Goal: Communication & Community: Share content

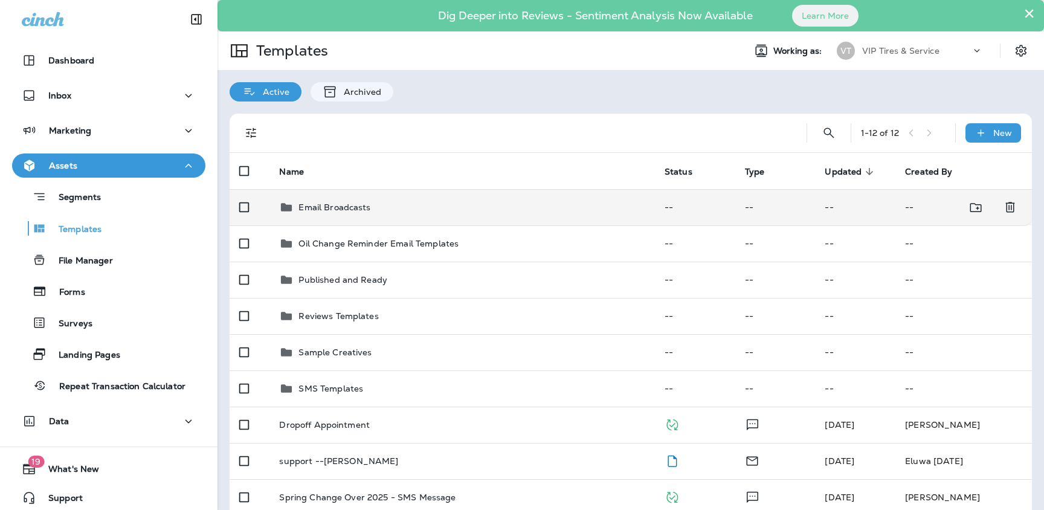
click at [329, 217] on td "Email Broadcasts" at bounding box center [461, 207] width 385 height 36
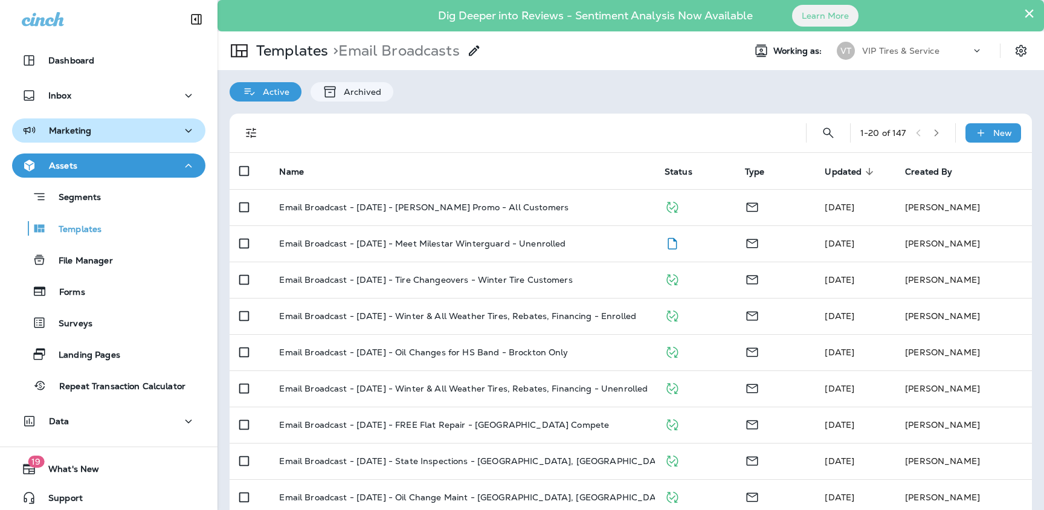
click at [82, 131] on p "Marketing" at bounding box center [70, 131] width 42 height 10
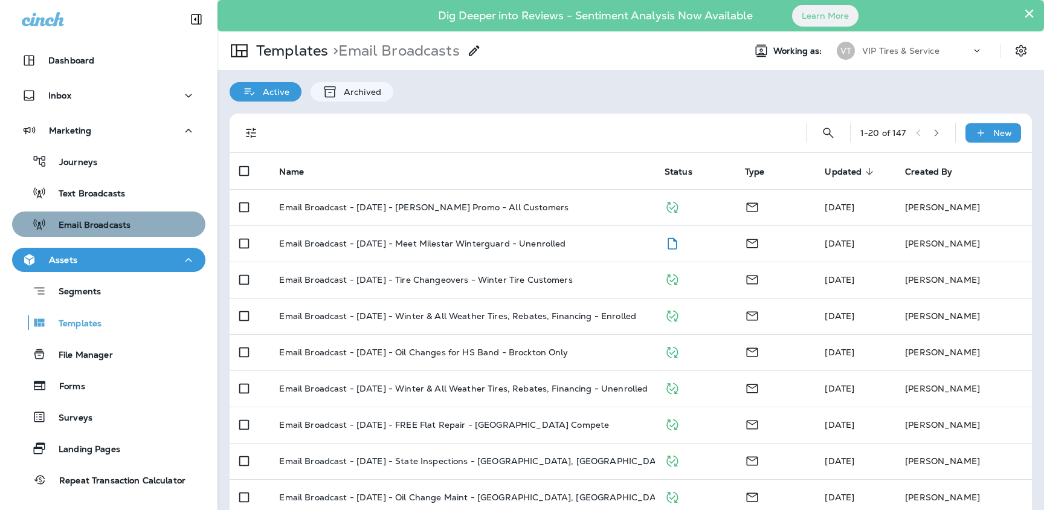
click at [78, 223] on p "Email Broadcasts" at bounding box center [89, 225] width 84 height 11
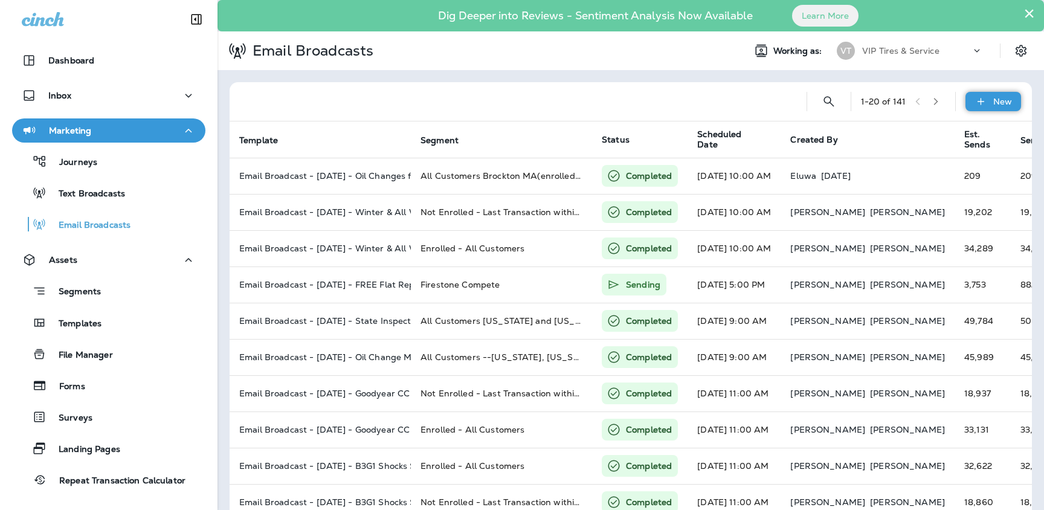
click at [990, 100] on div "New" at bounding box center [993, 101] width 56 height 19
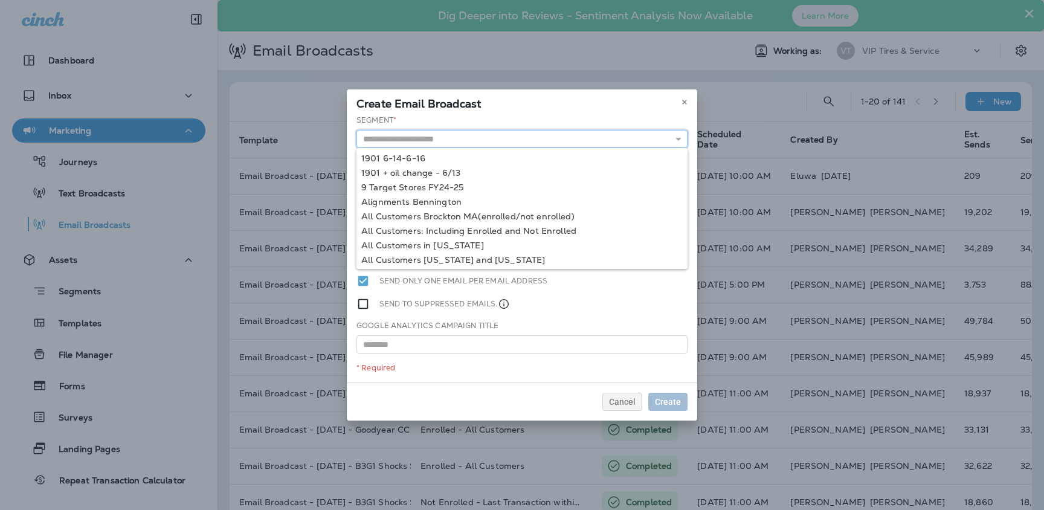
click at [440, 136] on input "text" at bounding box center [521, 139] width 331 height 18
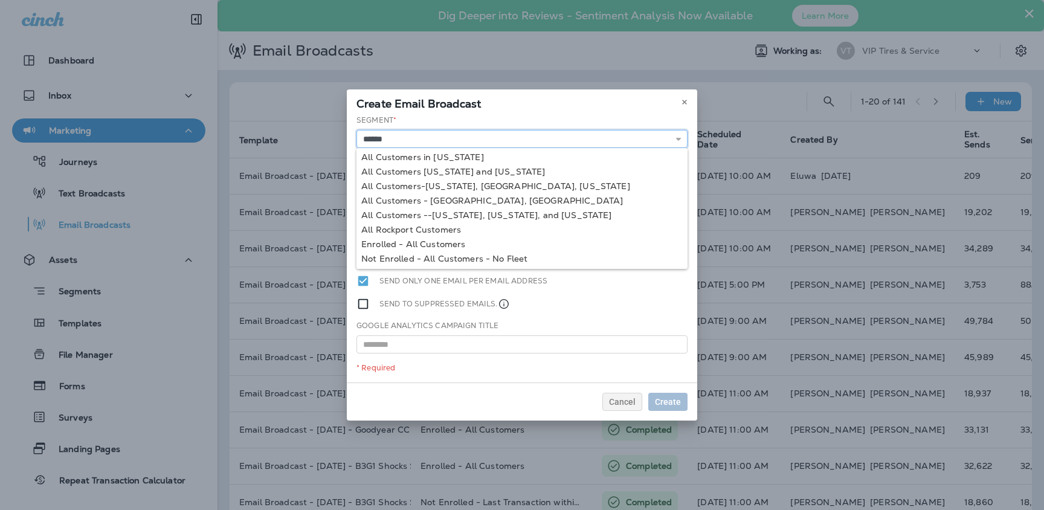
scroll to position [30, 0]
type input "**********"
click at [439, 246] on div "**********" at bounding box center [522, 249] width 350 height 268
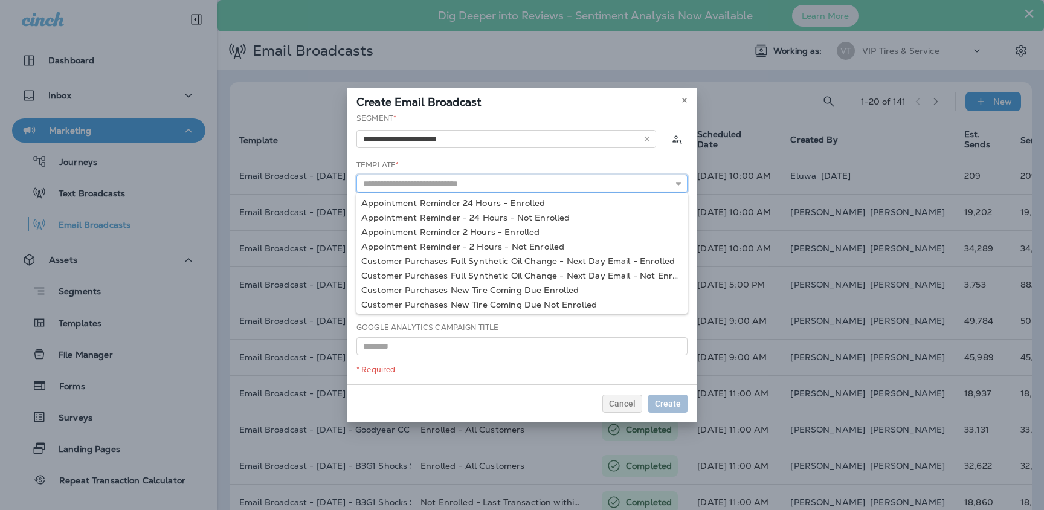
click at [460, 181] on input "text" at bounding box center [521, 184] width 331 height 18
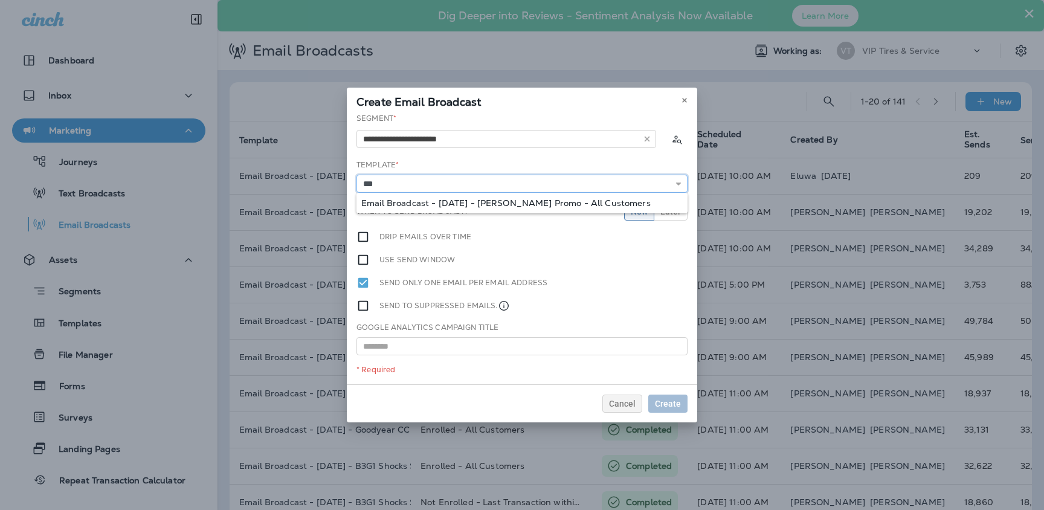
type input "**********"
click at [564, 204] on div "**********" at bounding box center [522, 248] width 350 height 271
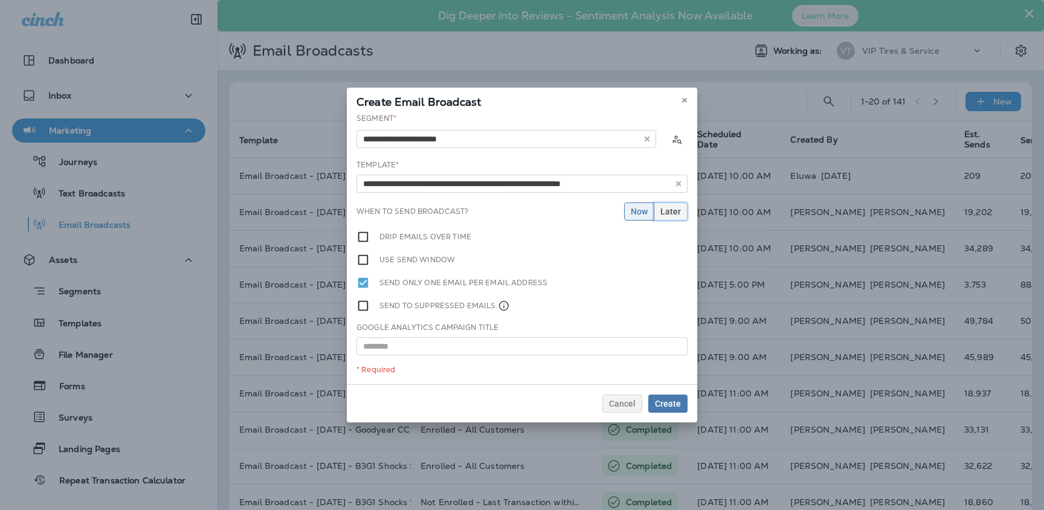
click at [676, 208] on span "Later" at bounding box center [670, 211] width 21 height 8
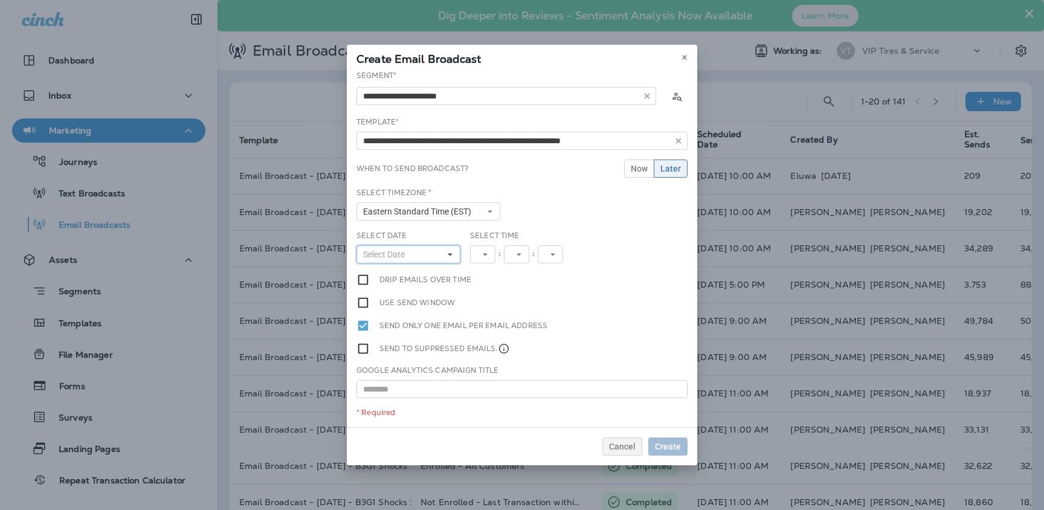
click at [415, 259] on button "Select Date" at bounding box center [408, 254] width 104 height 18
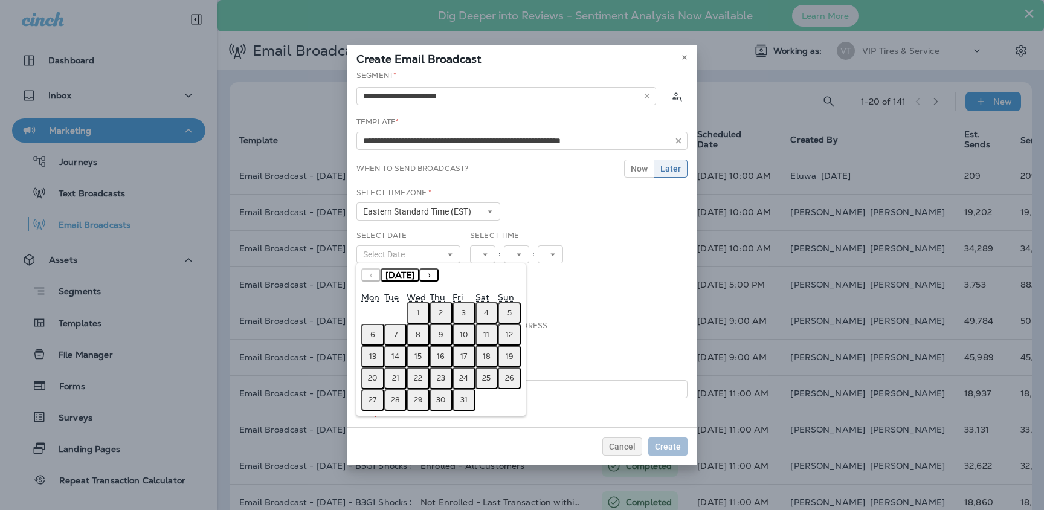
click at [460, 312] on button "3" at bounding box center [463, 313] width 23 height 22
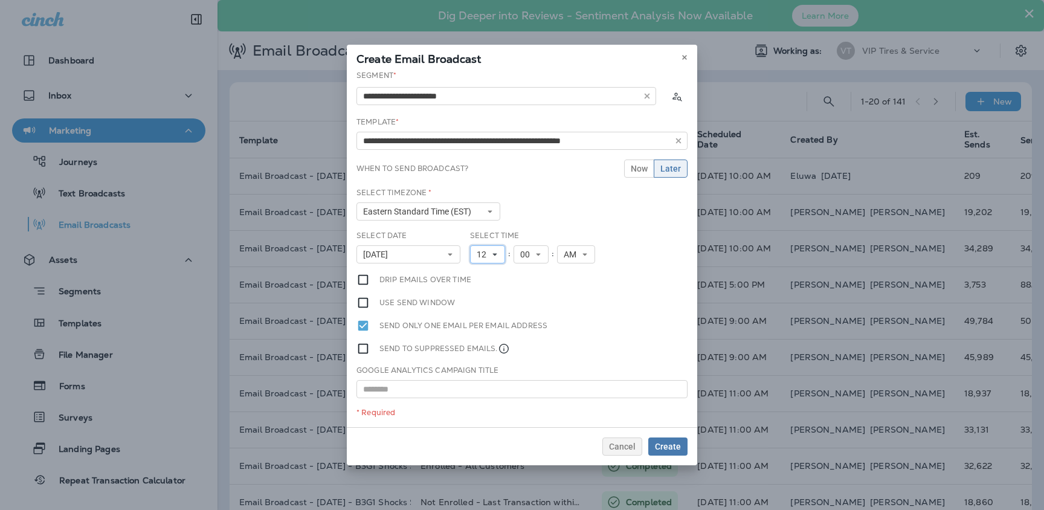
click at [499, 254] on button "12" at bounding box center [487, 254] width 35 height 18
click at [484, 414] on link "11" at bounding box center [487, 418] width 35 height 14
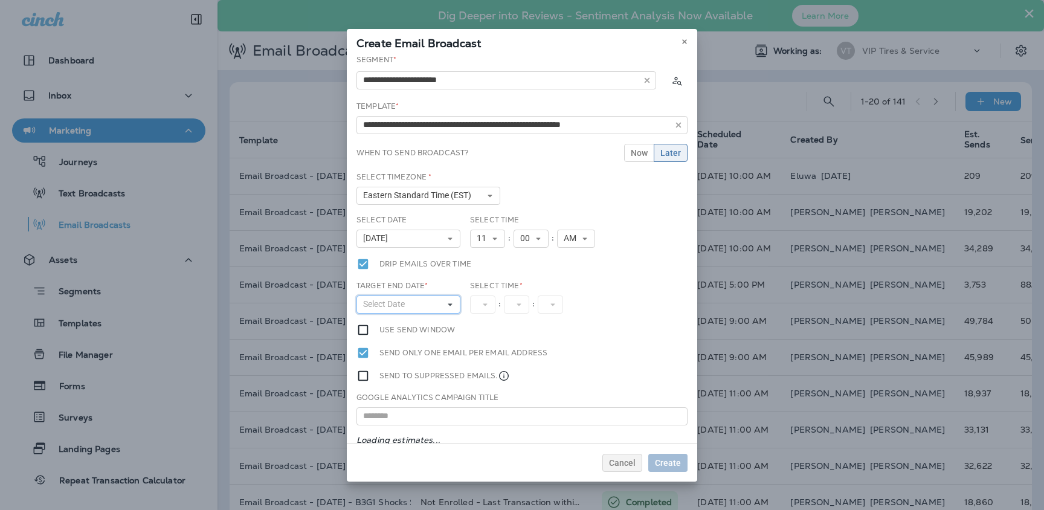
click at [387, 311] on button "Select Date" at bounding box center [408, 304] width 104 height 18
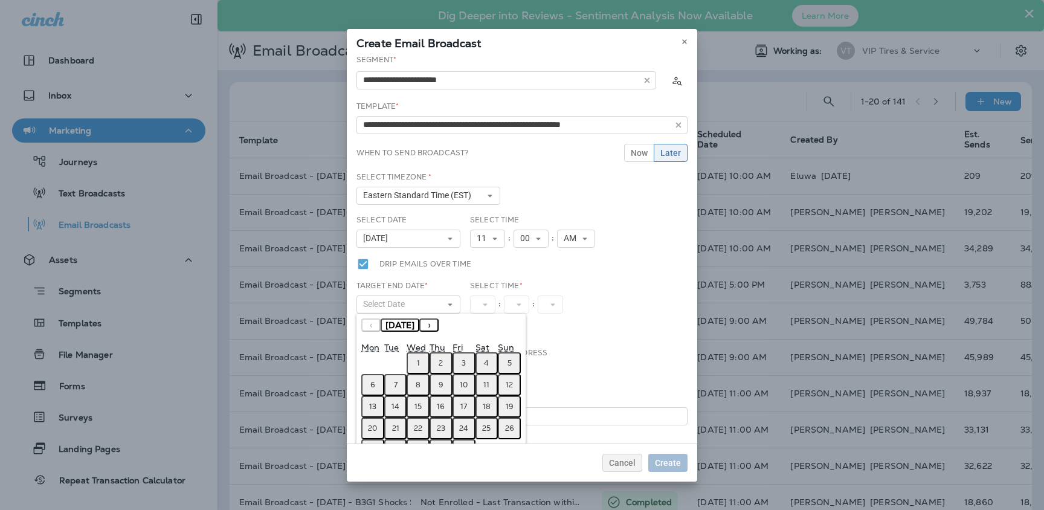
click at [464, 361] on abbr "3" at bounding box center [463, 363] width 4 height 10
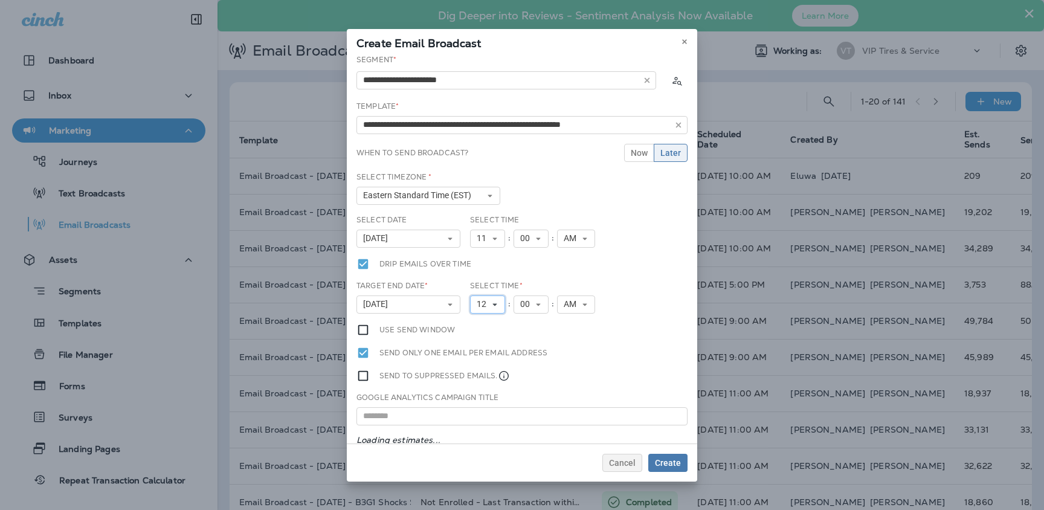
click at [496, 301] on icon at bounding box center [494, 304] width 7 height 7
click at [489, 371] on link "4" at bounding box center [487, 367] width 35 height 14
click at [571, 304] on span "AM" at bounding box center [568, 304] width 18 height 10
click at [571, 333] on link "PM" at bounding box center [571, 338] width 38 height 14
click at [624, 289] on div "Target End Date * [DATE] « ‹ [DATE] › » Mon Tue Wed Thu Fri Sat Sun 1 2 3 4 5 6…" at bounding box center [522, 301] width 341 height 43
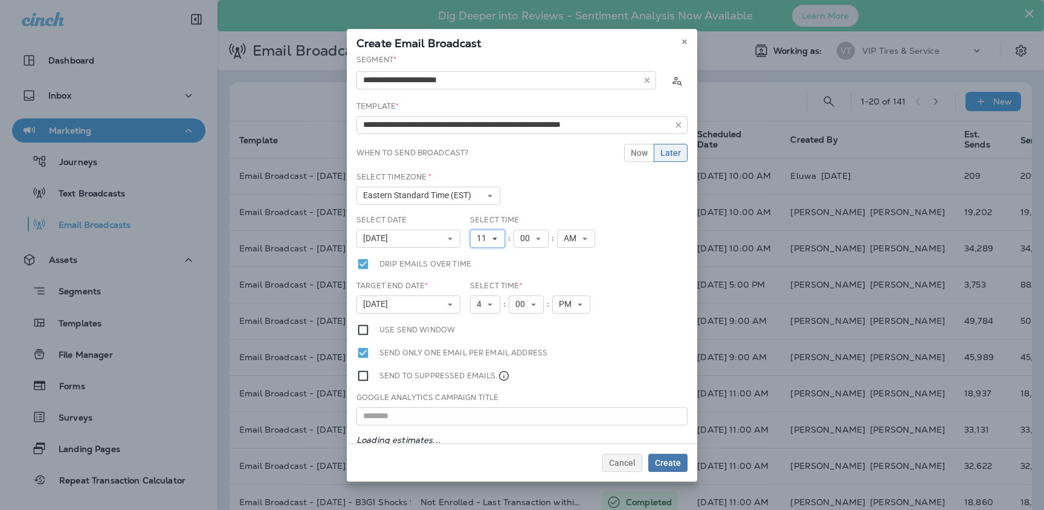
click at [491, 239] on icon at bounding box center [494, 238] width 7 height 7
click at [479, 371] on link "9" at bounding box center [487, 374] width 35 height 14
click at [484, 303] on span "4" at bounding box center [482, 304] width 10 height 10
click at [489, 339] on link "2" at bounding box center [485, 338] width 30 height 14
click at [626, 463] on span "Cancel" at bounding box center [622, 462] width 27 height 8
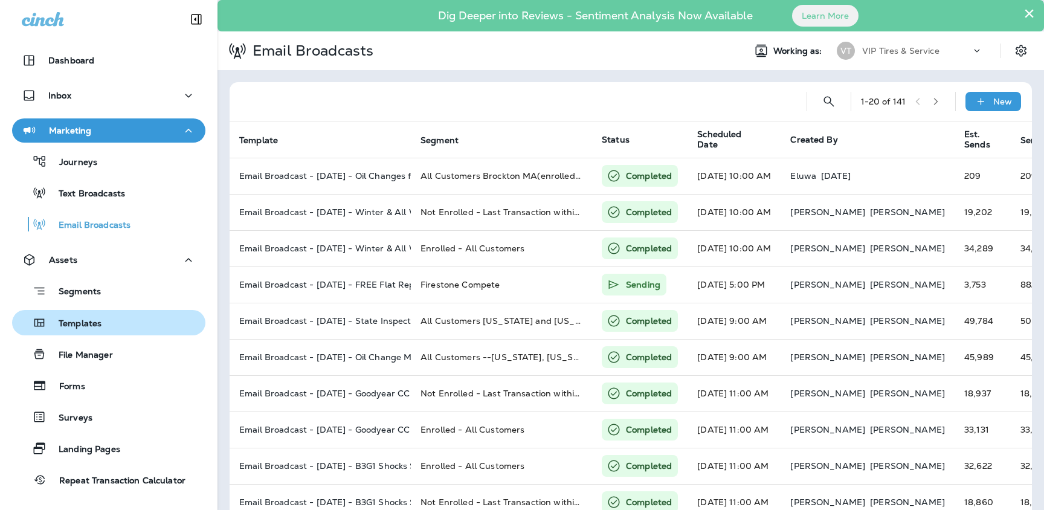
click at [97, 320] on p "Templates" at bounding box center [74, 323] width 55 height 11
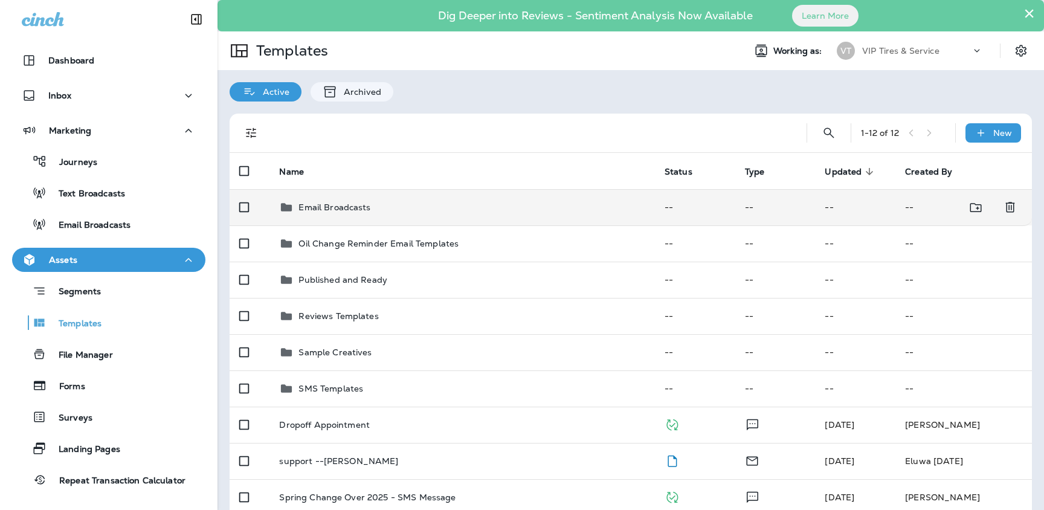
click at [352, 208] on p "Email Broadcasts" at bounding box center [334, 207] width 72 height 10
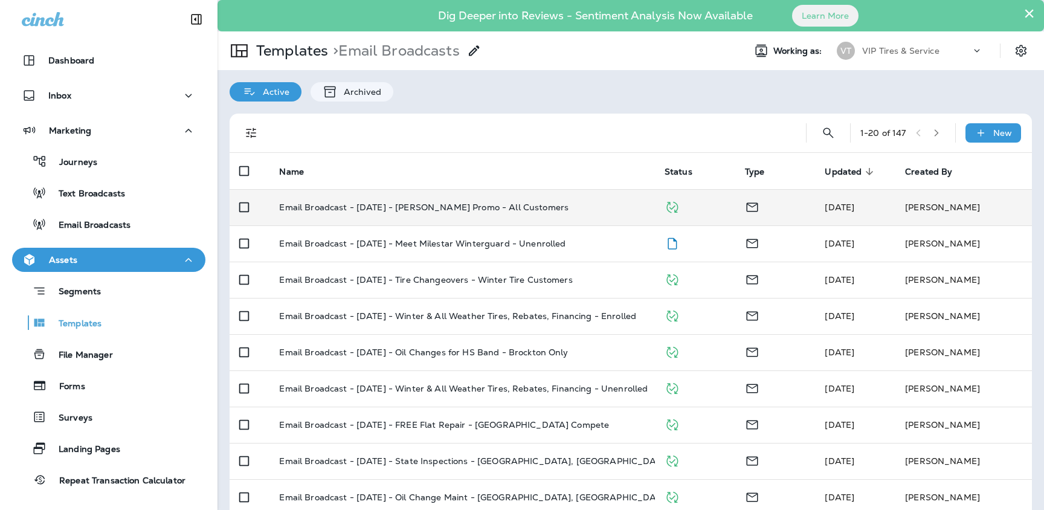
click at [524, 208] on p "Email Broadcast - [DATE] - [PERSON_NAME] Promo - All Customers" at bounding box center [423, 207] width 289 height 10
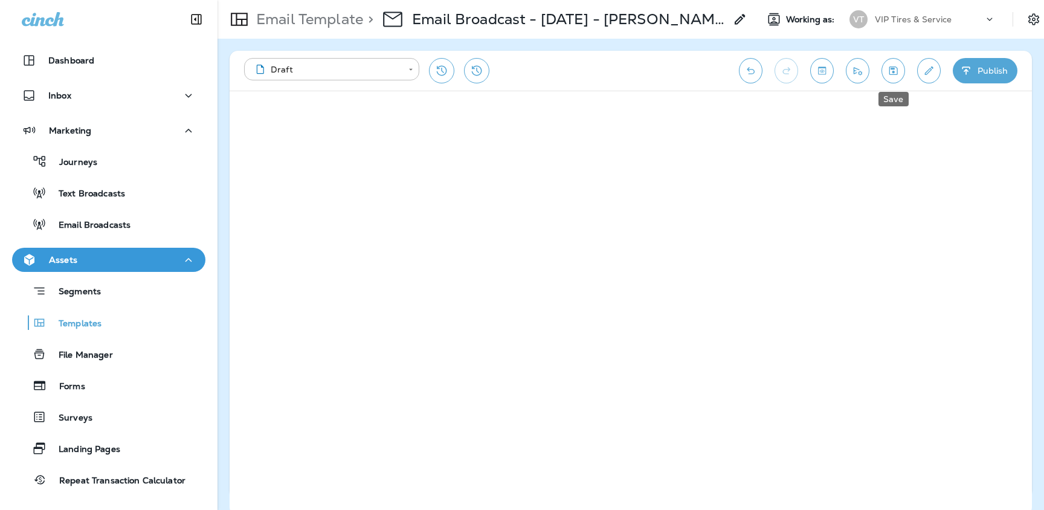
click at [893, 75] on icon "Save" at bounding box center [893, 71] width 13 height 12
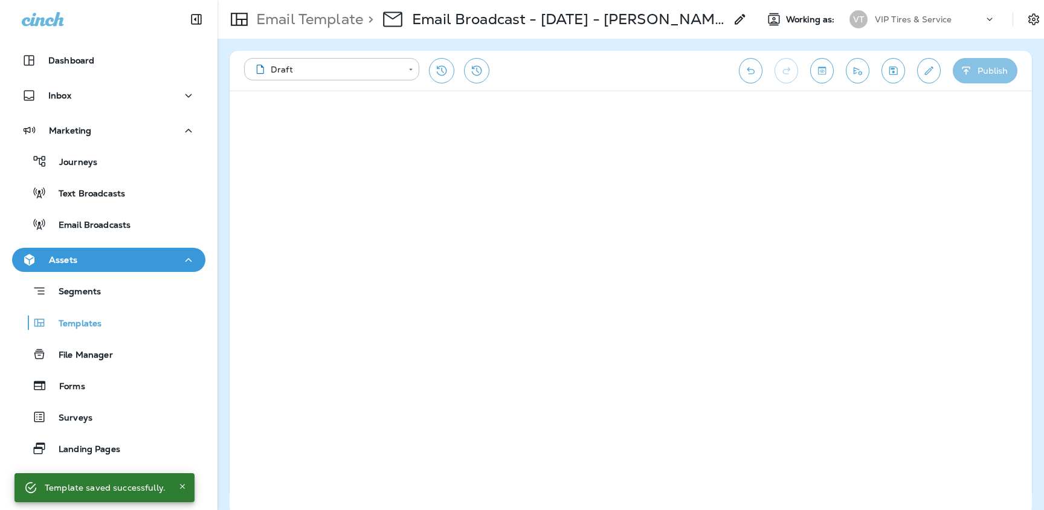
click at [1001, 66] on button "Publish" at bounding box center [985, 70] width 65 height 25
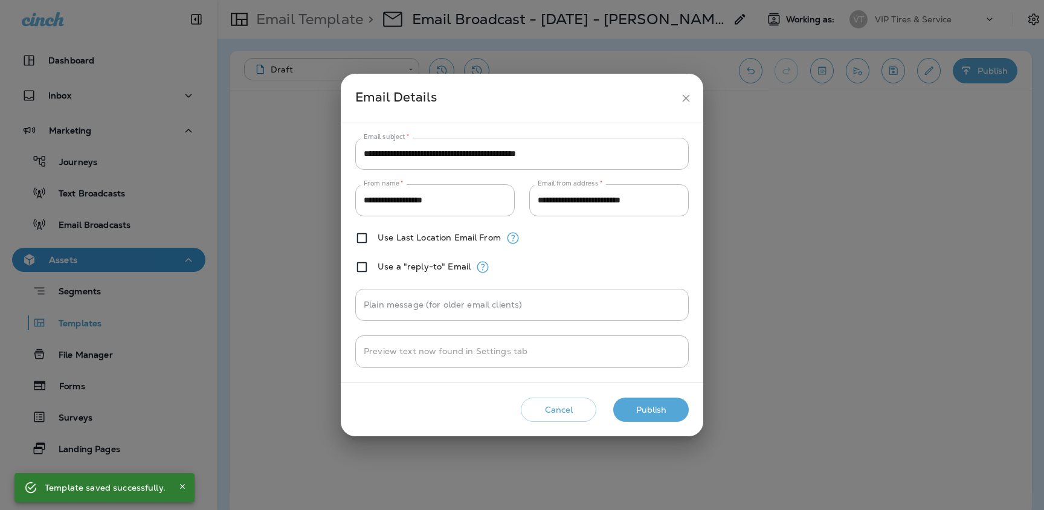
click at [637, 413] on button "Publish" at bounding box center [651, 409] width 76 height 25
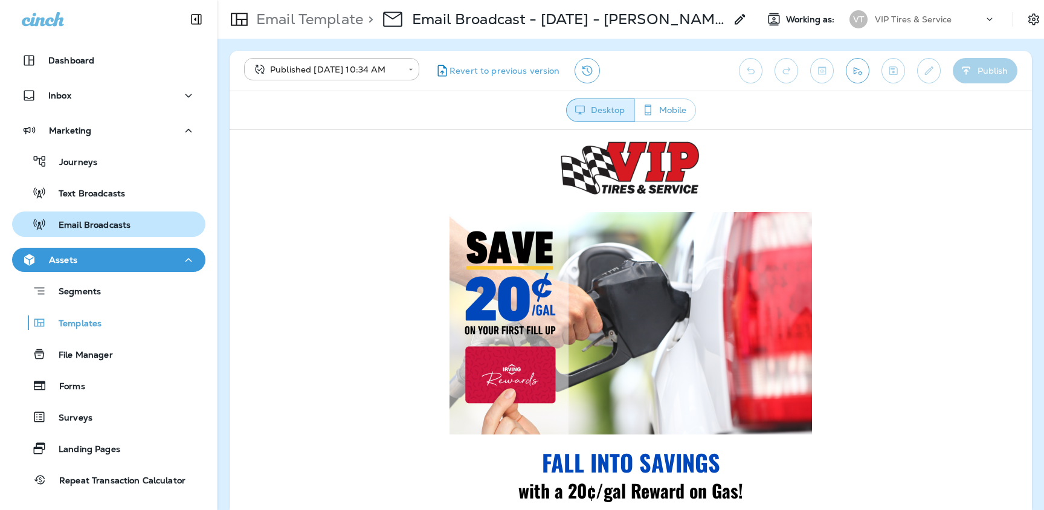
click at [101, 231] on div "Email Broadcasts" at bounding box center [74, 224] width 114 height 18
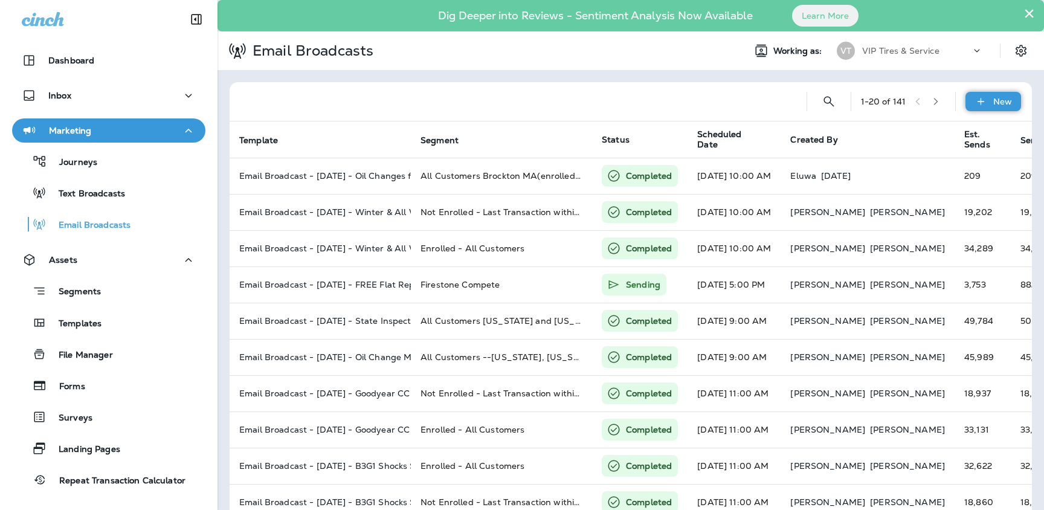
click at [989, 101] on div "New" at bounding box center [993, 101] width 56 height 19
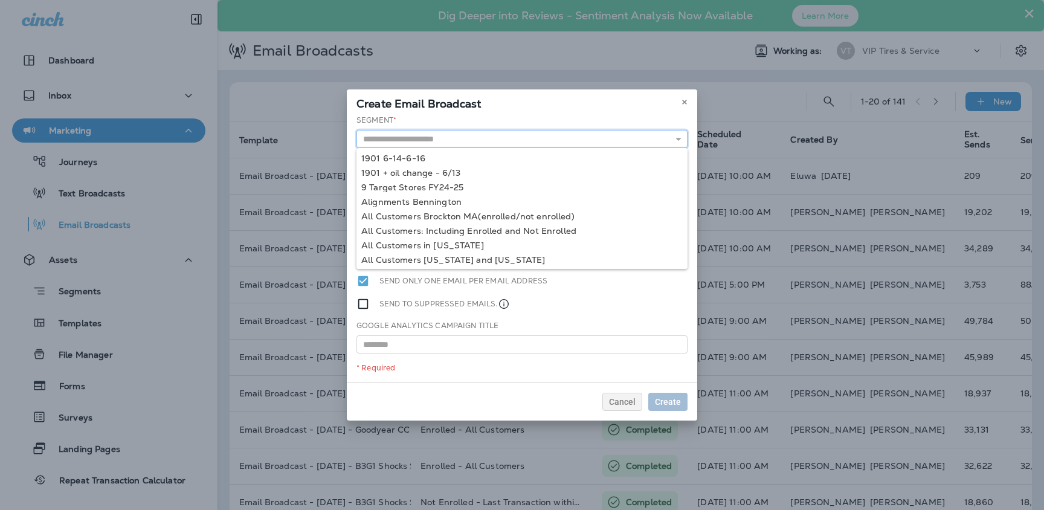
click at [525, 137] on input "text" at bounding box center [521, 139] width 331 height 18
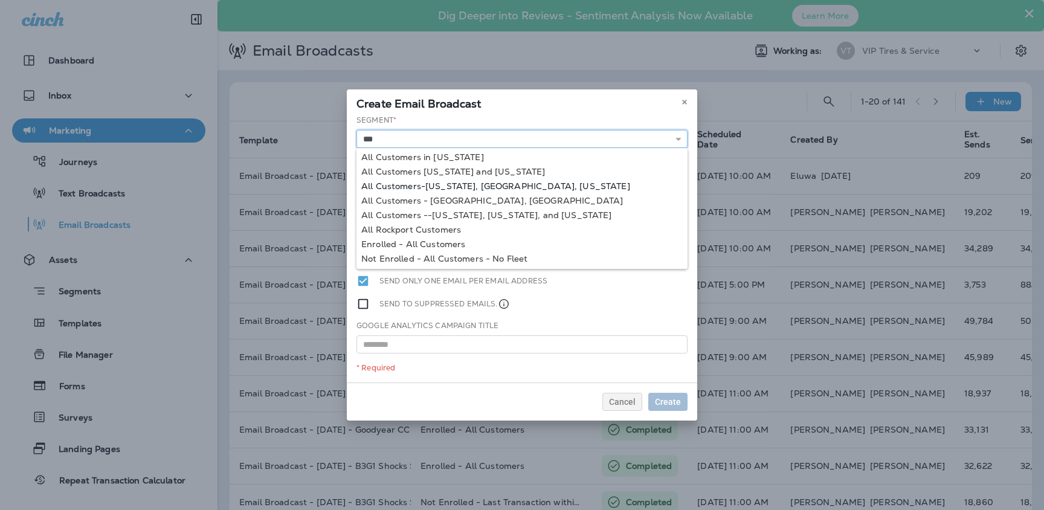
scroll to position [33, 0]
type input "**********"
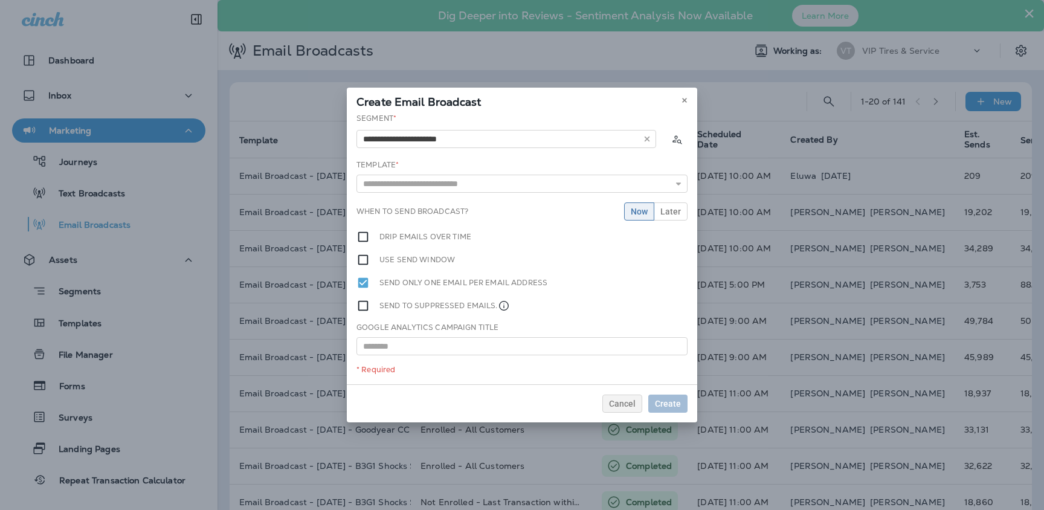
click at [437, 242] on div "**********" at bounding box center [522, 248] width 350 height 271
click at [460, 184] on input "text" at bounding box center [521, 184] width 331 height 18
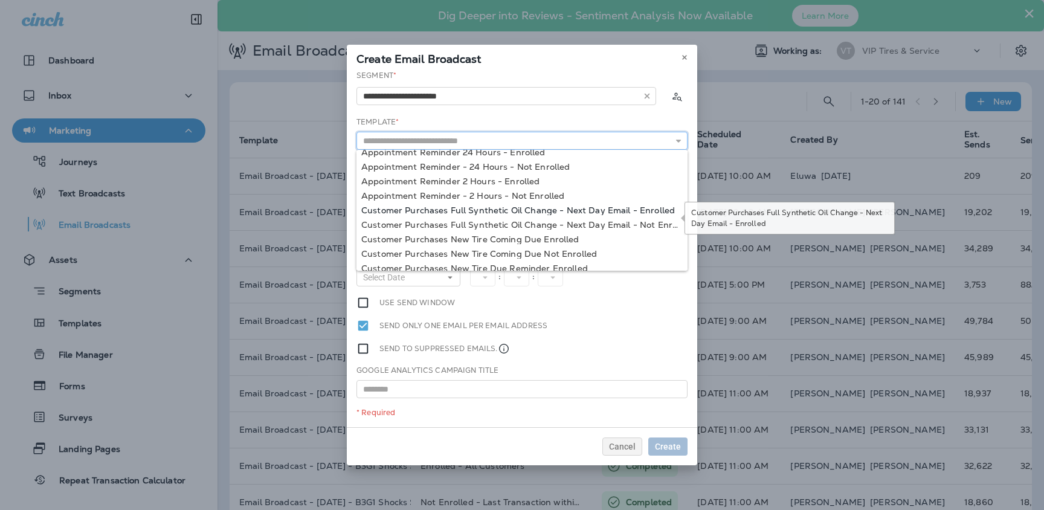
scroll to position [0, 0]
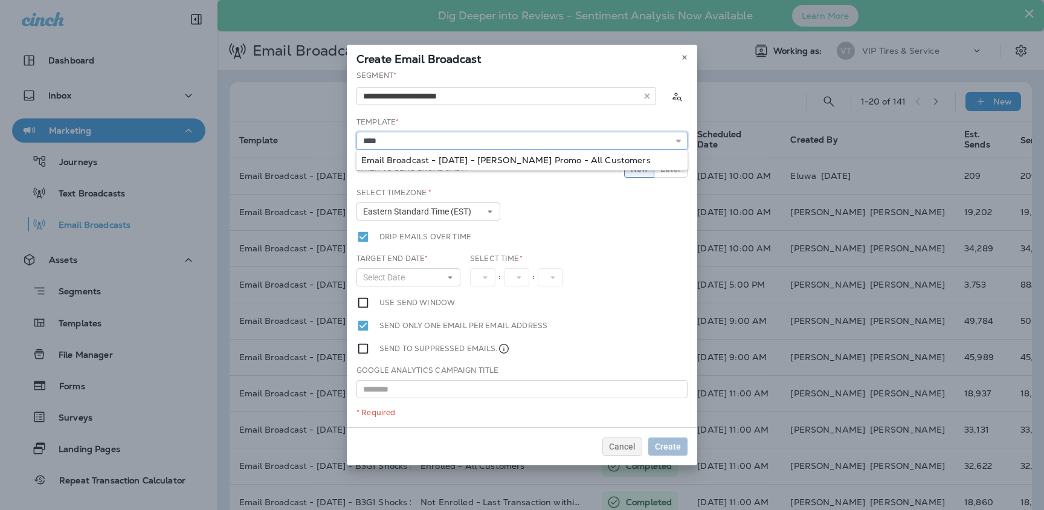
type input "**********"
click at [503, 163] on div "**********" at bounding box center [522, 248] width 350 height 357
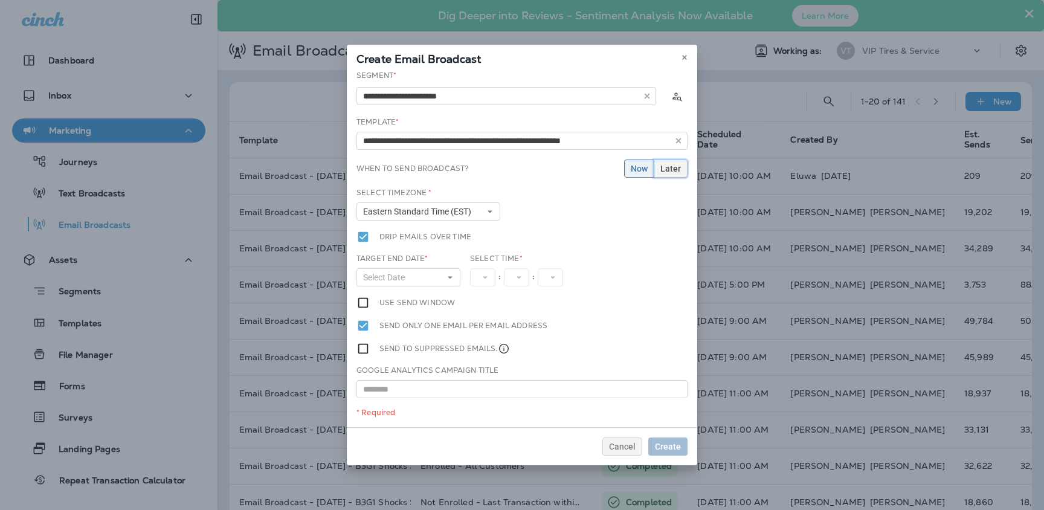
click at [665, 166] on span "Later" at bounding box center [670, 168] width 21 height 8
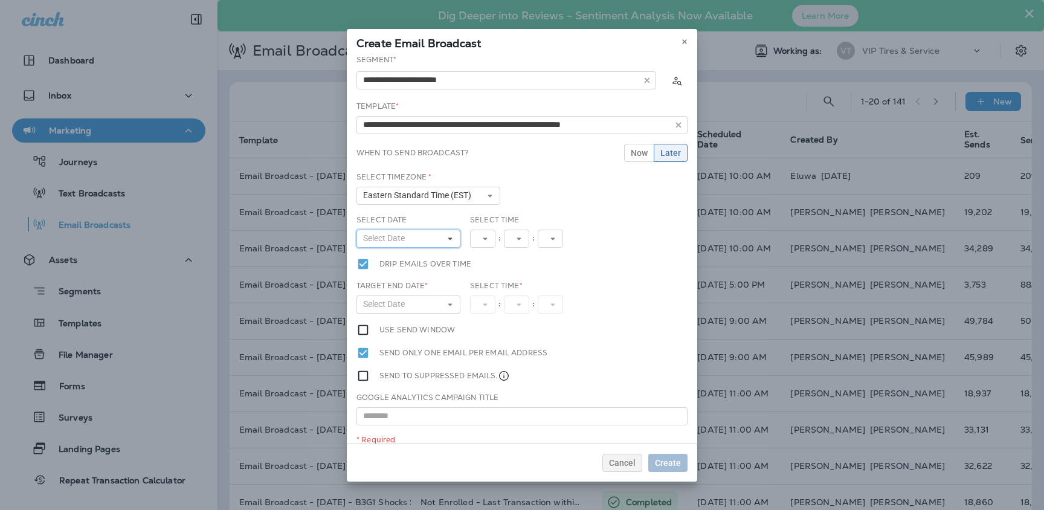
click at [419, 237] on button "Select Date" at bounding box center [408, 239] width 104 height 18
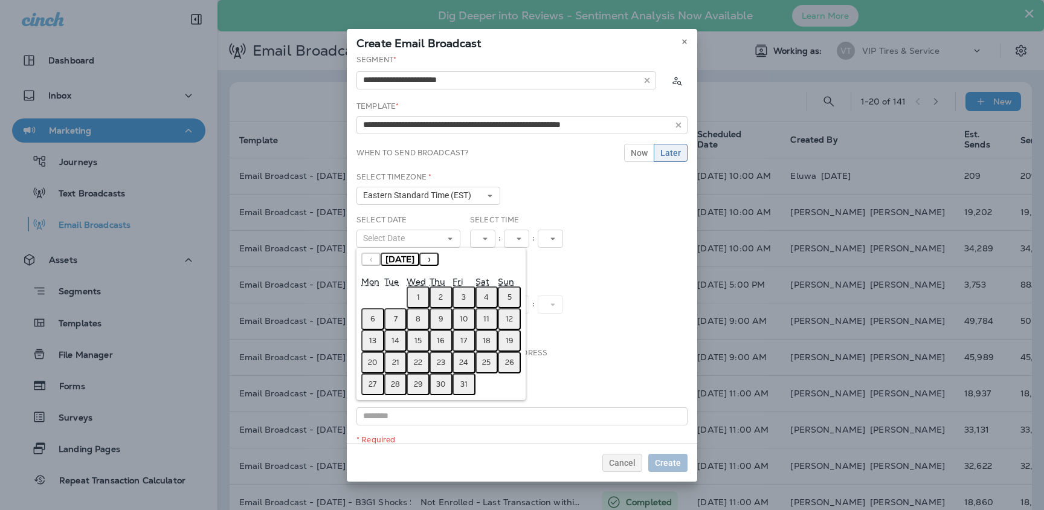
click at [458, 297] on button "3" at bounding box center [463, 297] width 23 height 22
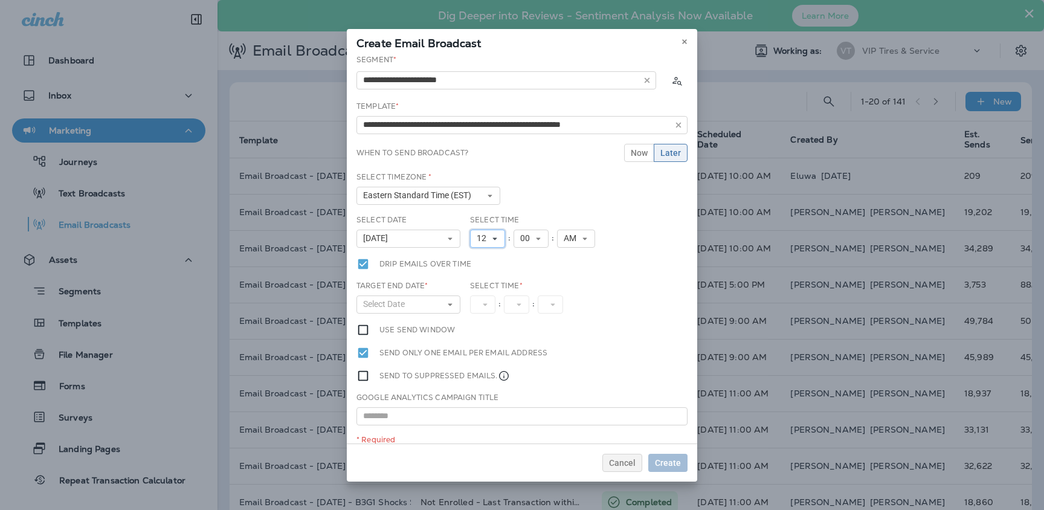
click at [490, 230] on button "12" at bounding box center [487, 239] width 35 height 18
click at [481, 372] on link "9" at bounding box center [487, 374] width 35 height 14
click at [389, 302] on span "Select Date" at bounding box center [386, 304] width 47 height 10
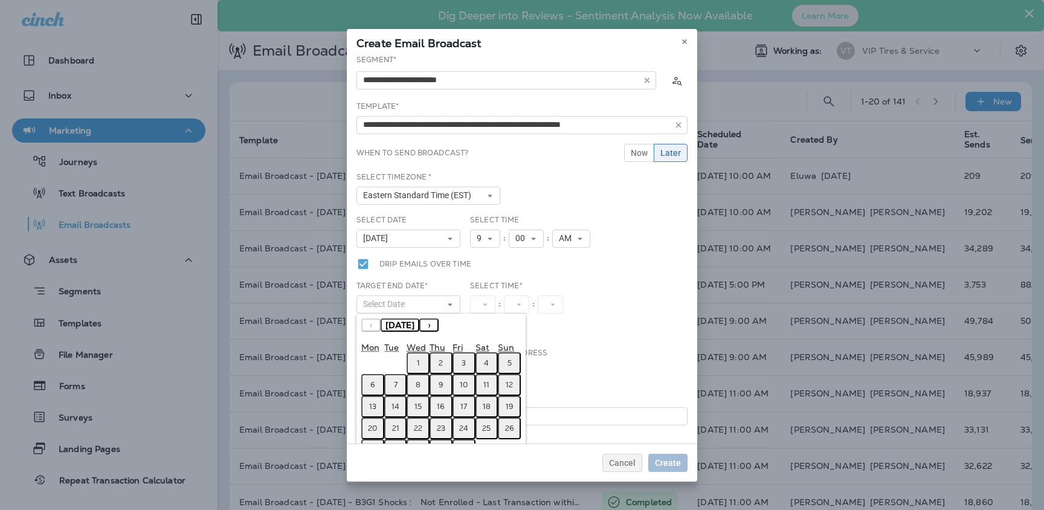
click at [460, 364] on button "3" at bounding box center [463, 363] width 23 height 22
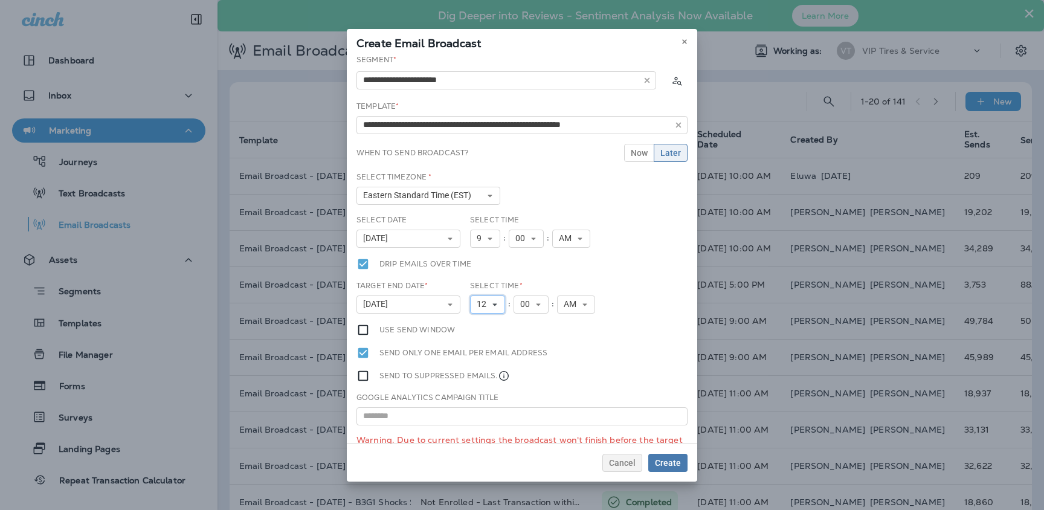
click at [486, 300] on span "12" at bounding box center [484, 304] width 14 height 10
click at [492, 340] on link "2" at bounding box center [487, 338] width 35 height 14
click at [571, 305] on span "AM" at bounding box center [568, 304] width 18 height 10
click at [567, 335] on link "PM" at bounding box center [571, 338] width 38 height 14
click at [635, 272] on div "**********" at bounding box center [522, 248] width 350 height 389
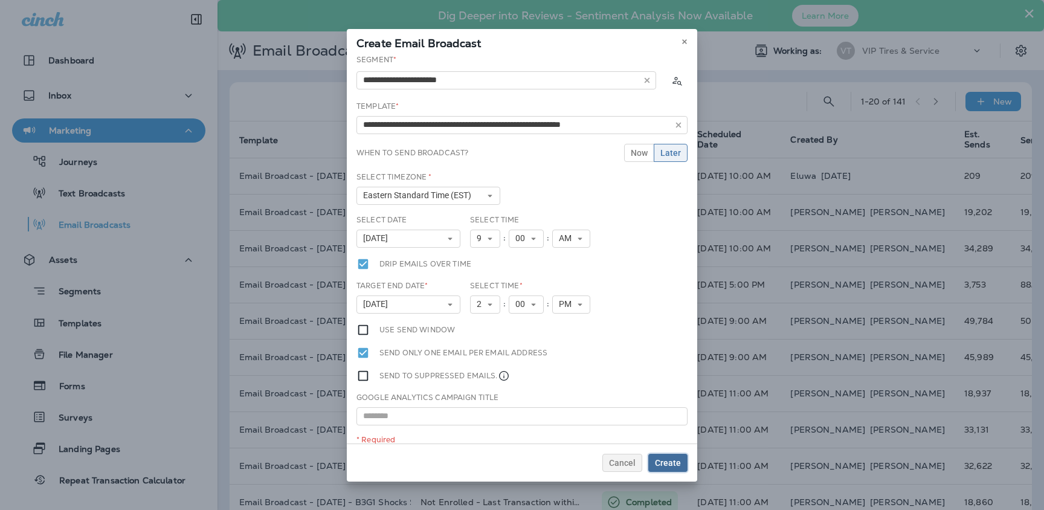
click at [670, 464] on span "Create" at bounding box center [668, 462] width 26 height 8
